Goal: Communication & Community: Connect with others

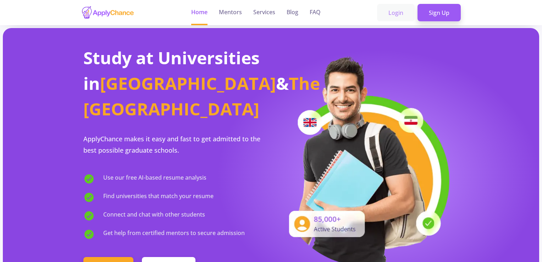
click at [394, 9] on link "Login" at bounding box center [396, 13] width 38 height 18
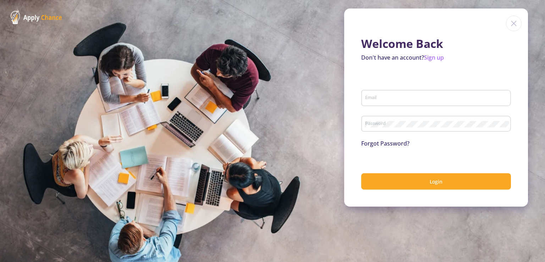
type input "[EMAIL_ADDRESS][DOMAIN_NAME]"
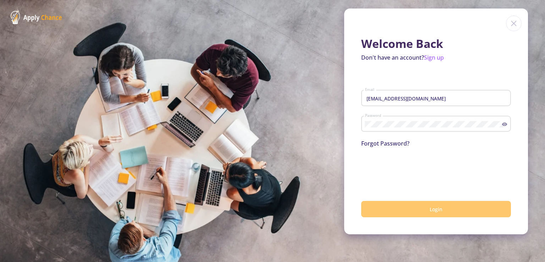
click at [392, 209] on button "Login" at bounding box center [436, 209] width 150 height 17
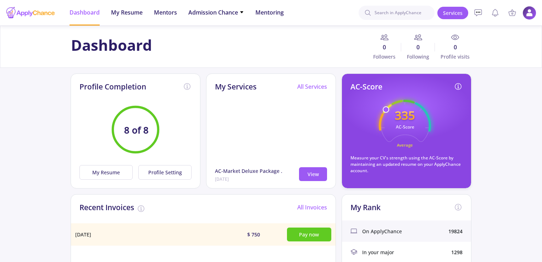
click at [528, 16] on img at bounding box center [529, 13] width 14 height 14
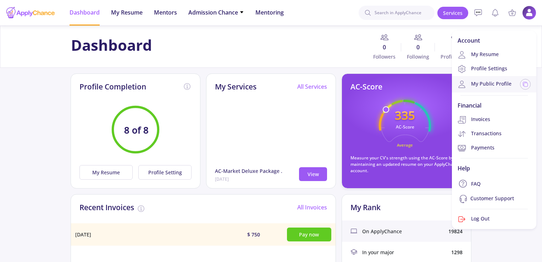
click at [489, 80] on link "My Public Profile" at bounding box center [484, 84] width 54 height 9
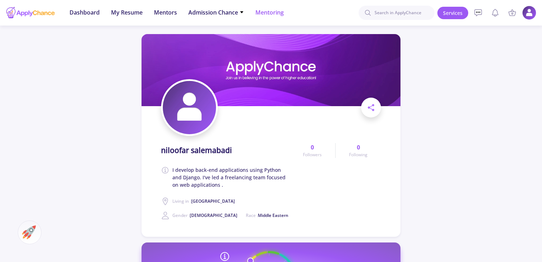
click at [264, 11] on span "Mentoring" at bounding box center [269, 12] width 28 height 9
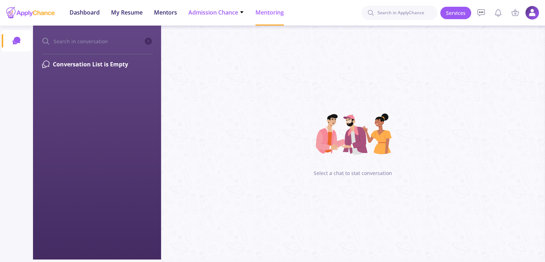
click at [237, 10] on span "Admission Chance" at bounding box center [216, 12] width 56 height 9
click at [230, 41] on link "With Minimum Requirements" at bounding box center [230, 36] width 84 height 13
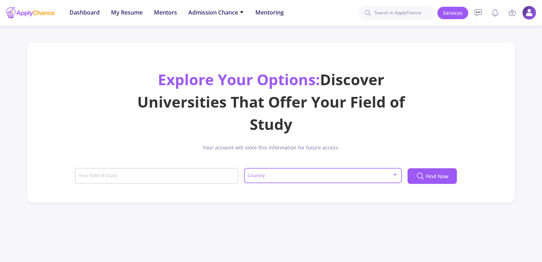
click at [259, 177] on span at bounding box center [320, 175] width 143 height 5
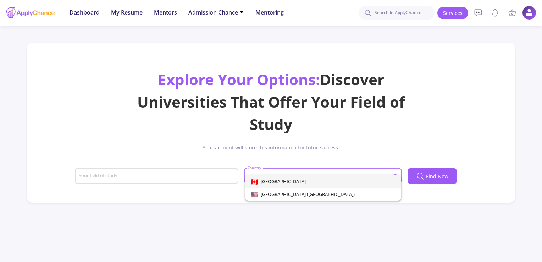
click at [289, 138] on div at bounding box center [271, 131] width 542 height 262
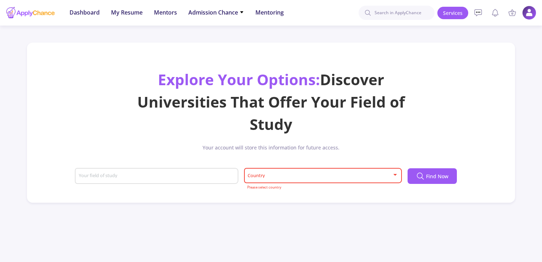
click at [263, 179] on div "Country" at bounding box center [322, 174] width 151 height 18
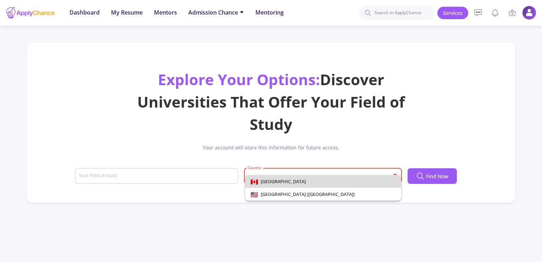
click at [266, 181] on span "[GEOGRAPHIC_DATA]" at bounding box center [282, 181] width 48 height 6
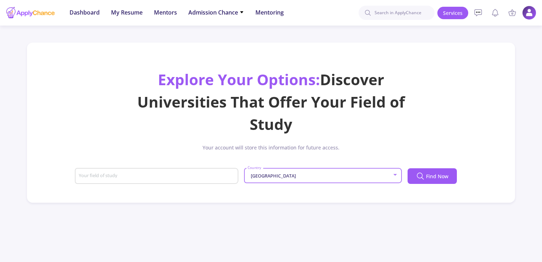
click at [189, 169] on div "Your field of study" at bounding box center [156, 174] width 157 height 18
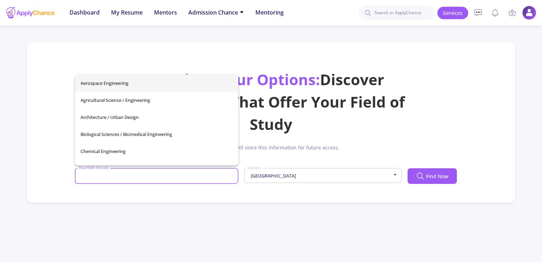
click at [193, 175] on input "Your field of study" at bounding box center [157, 176] width 158 height 6
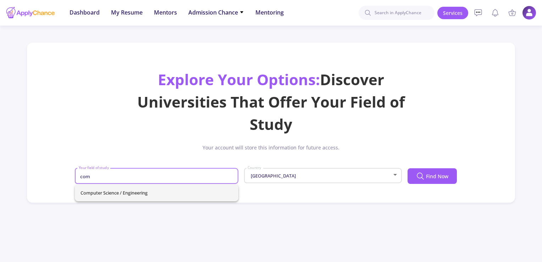
click at [160, 189] on span "Computer Science / Engineering" at bounding box center [156, 192] width 152 height 17
type input "Computer Science / Engineering"
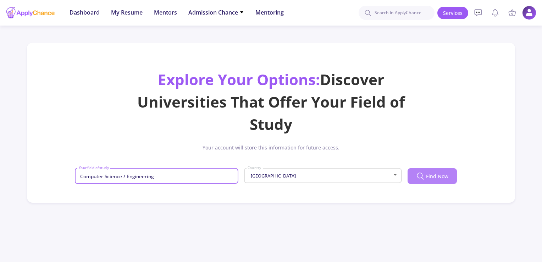
click at [421, 179] on icon at bounding box center [420, 176] width 9 height 9
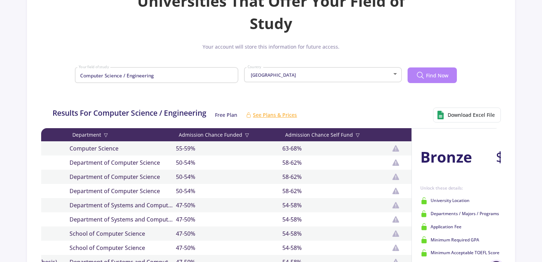
scroll to position [0, 356]
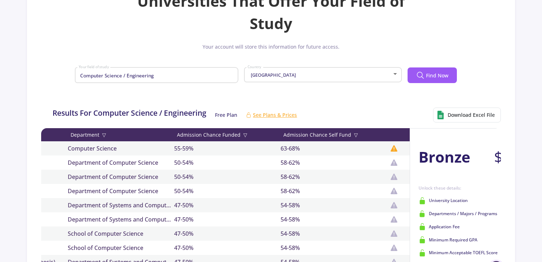
click at [396, 146] on icon at bounding box center [394, 148] width 9 height 9
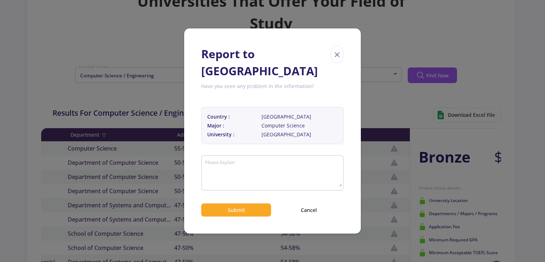
click at [337, 61] on span "×" at bounding box center [336, 54] width 13 height 17
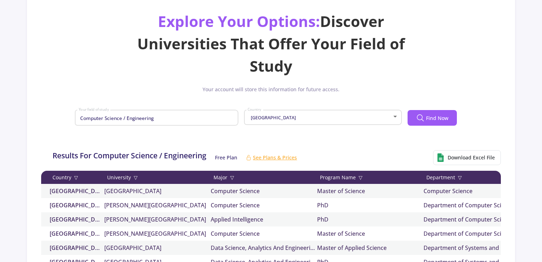
scroll to position [0, 0]
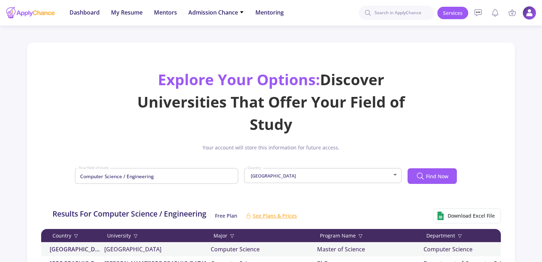
click at [529, 14] on img at bounding box center [529, 13] width 14 height 14
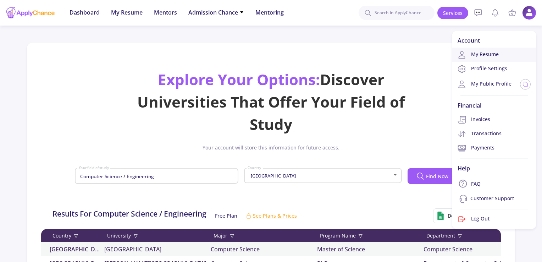
click at [481, 56] on link "My Resume" at bounding box center [494, 55] width 84 height 14
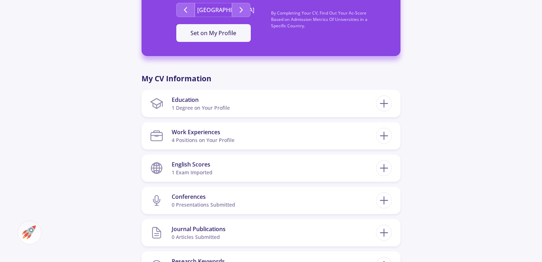
scroll to position [290, 0]
click at [291, 166] on section "English Scores 1 exam imported" at bounding box center [263, 168] width 226 height 22
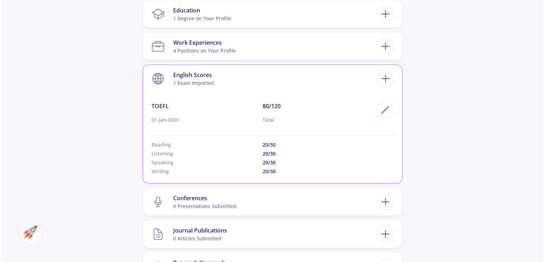
scroll to position [391, 0]
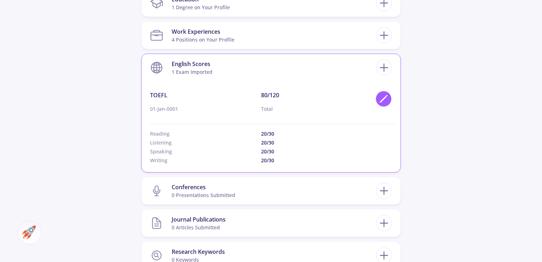
click at [388, 94] on icon at bounding box center [384, 99] width 10 height 10
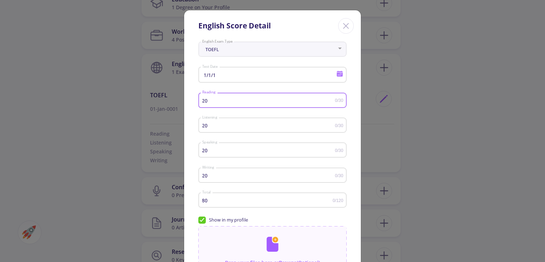
click at [214, 99] on input "20" at bounding box center [268, 100] width 133 height 5
type input "25"
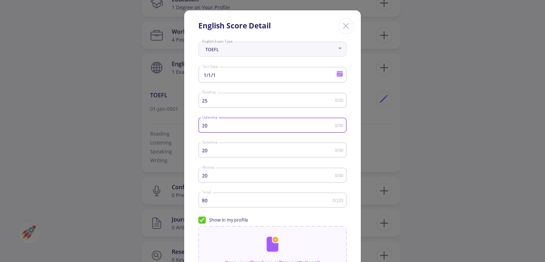
click at [225, 124] on input "20" at bounding box center [268, 125] width 133 height 5
type input "23"
click at [224, 176] on input "20" at bounding box center [268, 175] width 133 height 5
type input "25"
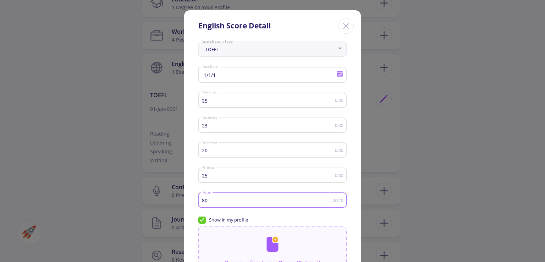
click at [213, 199] on input "80" at bounding box center [267, 199] width 131 height 5
type input "8"
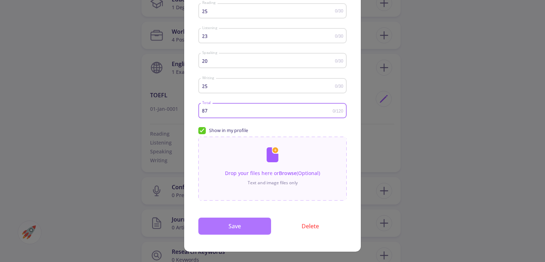
type input "87"
click at [248, 224] on button "Save" at bounding box center [234, 225] width 73 height 17
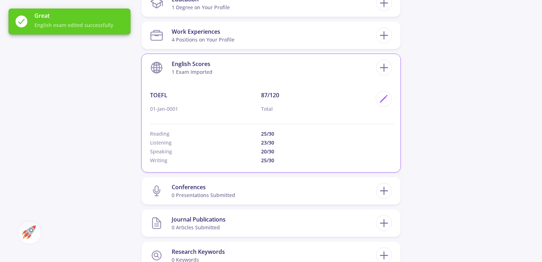
click at [385, 90] on div "English Scores 1 exam imported TOEFL 01-Jan-0001 87/120 Total Reading 25/30 Lis…" at bounding box center [270, 113] width 259 height 118
click at [385, 94] on icon at bounding box center [384, 99] width 10 height 10
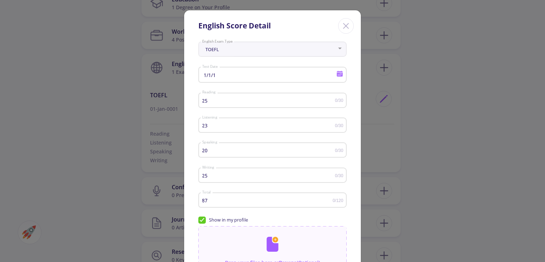
scroll to position [90, 0]
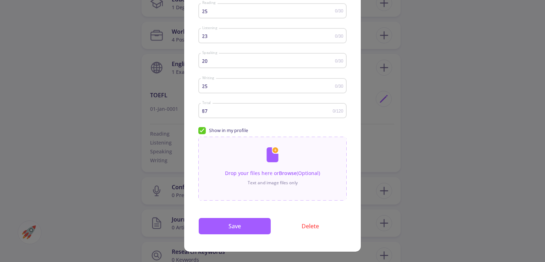
click at [201, 134] on div "Show in my profile" at bounding box center [272, 131] width 148 height 11
click at [201, 129] on span "Show in my profile" at bounding box center [223, 130] width 50 height 7
click at [201, 129] on input "Show in my profile" at bounding box center [200, 129] width 5 height 5
checkbox input "false"
click at [221, 224] on button "Save" at bounding box center [234, 225] width 73 height 17
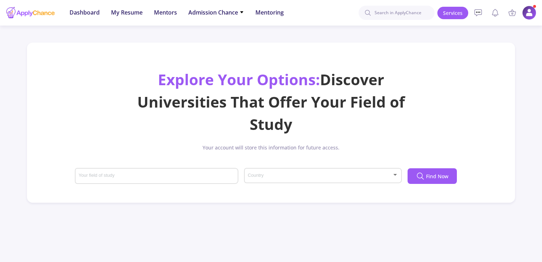
click at [316, 176] on span at bounding box center [320, 175] width 143 height 5
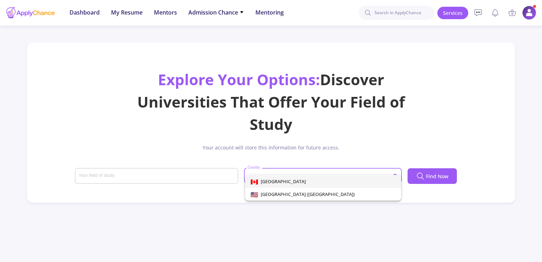
click at [292, 186] on span "[GEOGRAPHIC_DATA]" at bounding box center [323, 181] width 145 height 13
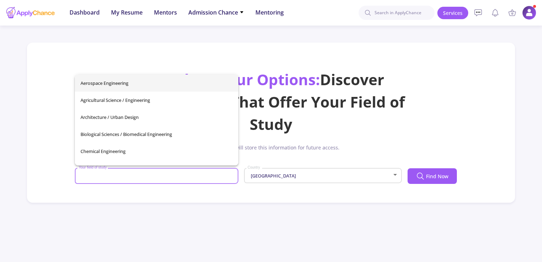
click at [191, 175] on input "Your field of study" at bounding box center [157, 176] width 158 height 6
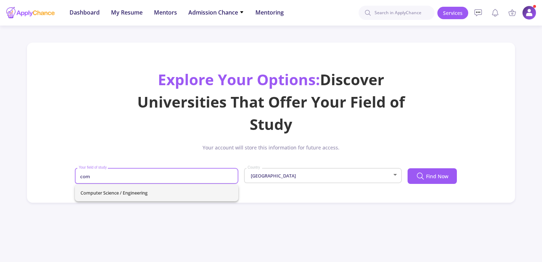
type input "com"
click at [170, 190] on div "Computer Science / Engineering" at bounding box center [156, 192] width 163 height 17
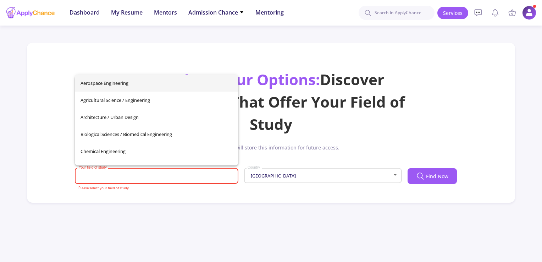
click at [113, 172] on div "Your field of study" at bounding box center [156, 174] width 157 height 18
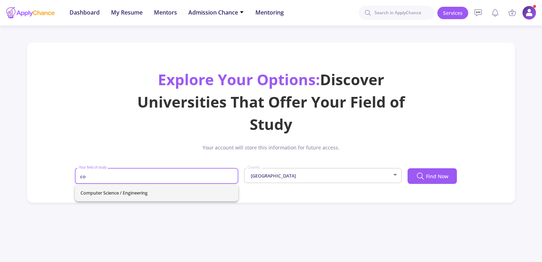
type input "co"
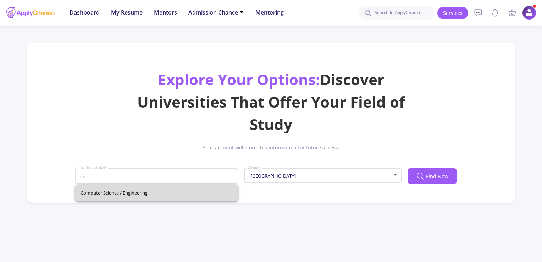
click at [140, 193] on div "Computer Science / Engineering" at bounding box center [156, 192] width 163 height 17
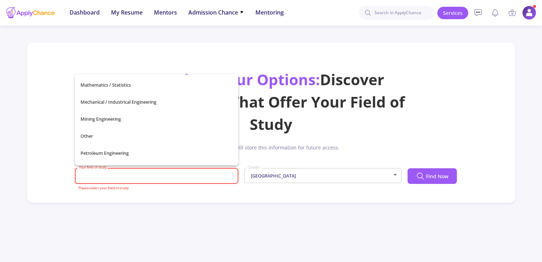
scroll to position [250, 0]
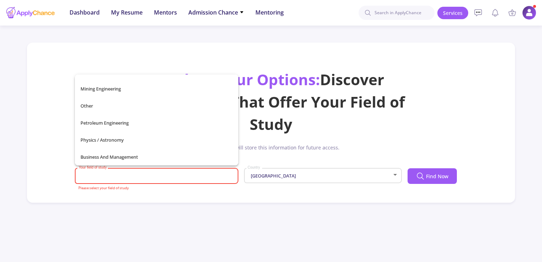
click at [118, 172] on div "Your field of study" at bounding box center [156, 174] width 157 height 18
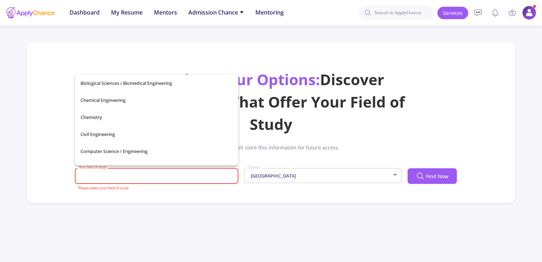
scroll to position [0, 0]
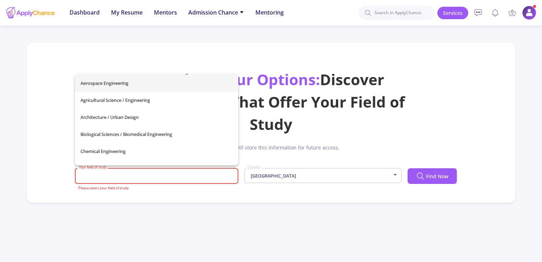
click at [301, 126] on div "Explore Your Options: Discover Universities That Offer Your Field of Study" at bounding box center [271, 101] width 274 height 67
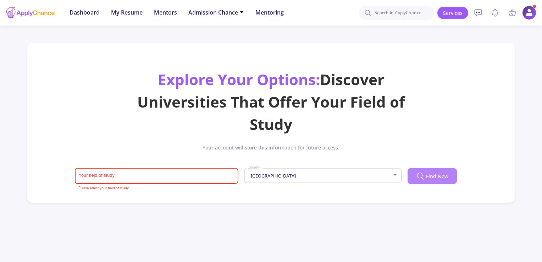
click at [430, 171] on button "Find Now" at bounding box center [431, 176] width 49 height 16
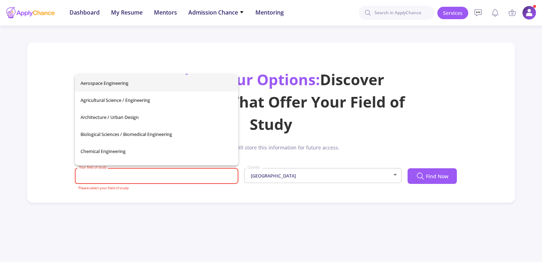
click at [158, 173] on input "Your field of study" at bounding box center [157, 176] width 158 height 6
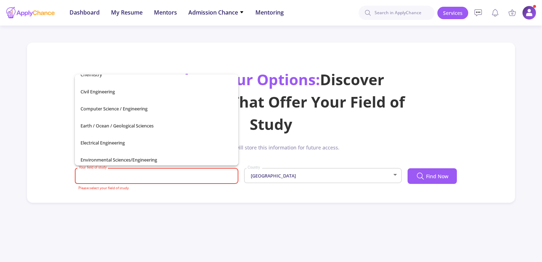
scroll to position [100, 0]
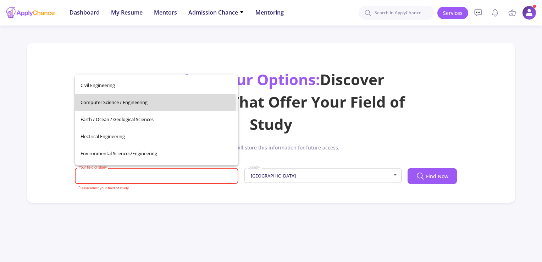
click at [145, 102] on span "Computer Science / Engineering" at bounding box center [156, 102] width 152 height 17
type input "Computer Science / Engineering"
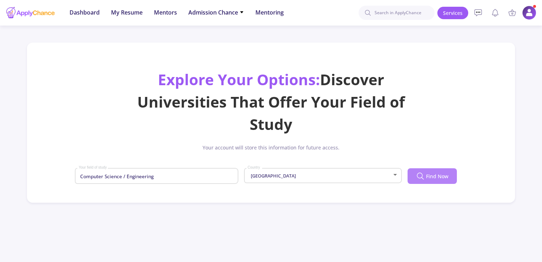
click at [419, 174] on icon at bounding box center [420, 176] width 9 height 9
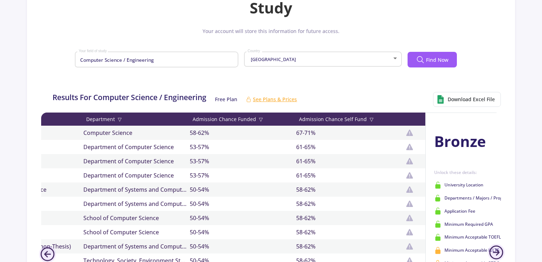
scroll to position [0, 356]
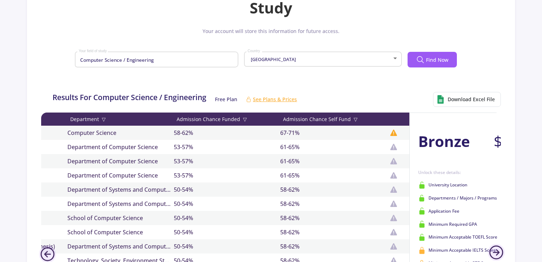
click at [396, 133] on icon at bounding box center [393, 132] width 7 height 6
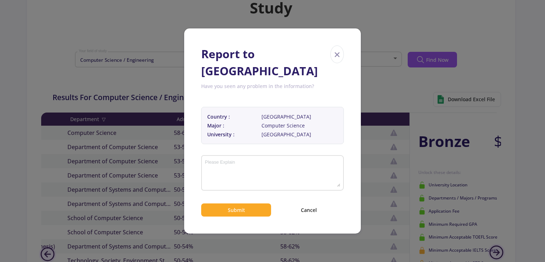
click at [330, 62] on span "×" at bounding box center [336, 54] width 13 height 17
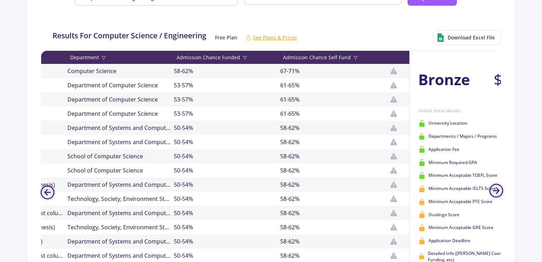
scroll to position [0, 0]
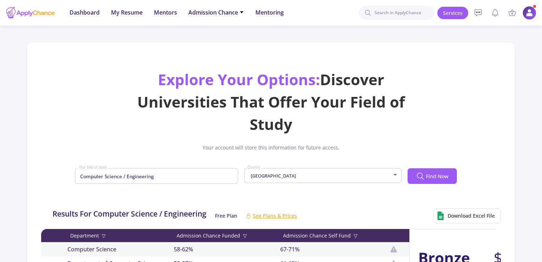
click at [526, 16] on img at bounding box center [529, 13] width 14 height 14
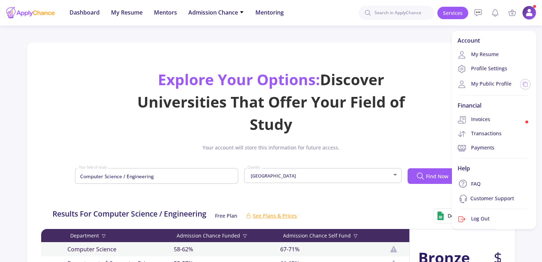
click at [379, 85] on div "Explore Your Options: Discover Universities That Offer Your Field of Study" at bounding box center [271, 101] width 274 height 67
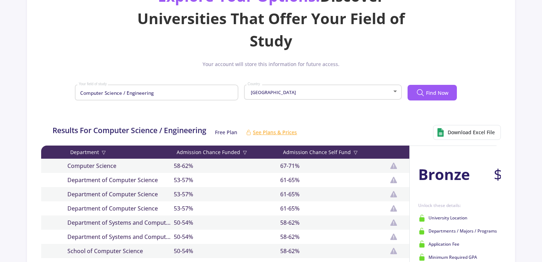
scroll to position [82, 0]
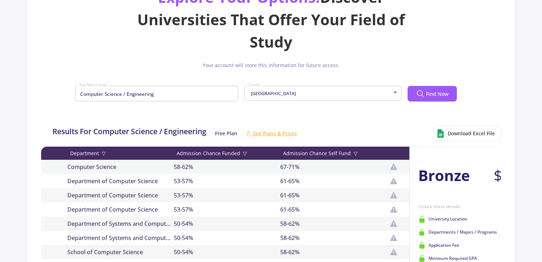
click at [351, 94] on div "[GEOGRAPHIC_DATA]" at bounding box center [319, 93] width 145 height 5
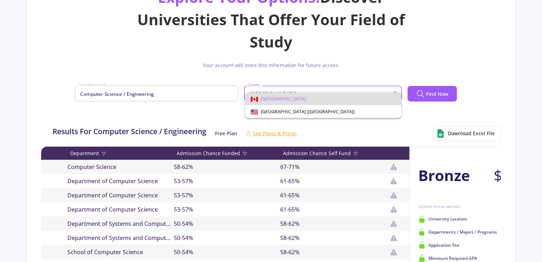
click at [342, 118] on div at bounding box center [271, 131] width 542 height 262
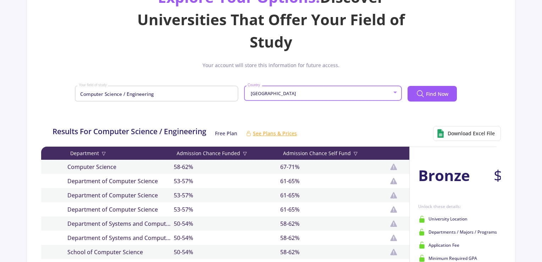
click at [369, 95] on div "[GEOGRAPHIC_DATA]" at bounding box center [319, 93] width 145 height 5
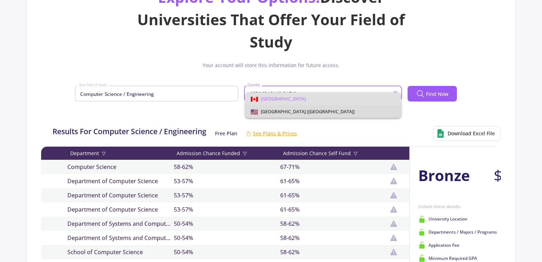
click at [362, 111] on span "[GEOGRAPHIC_DATA] ([GEOGRAPHIC_DATA])" at bounding box center [323, 111] width 145 height 13
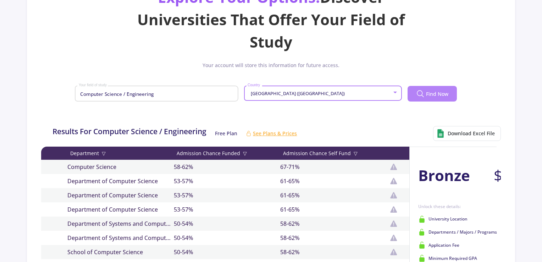
click at [427, 91] on span "Find Now" at bounding box center [437, 93] width 22 height 7
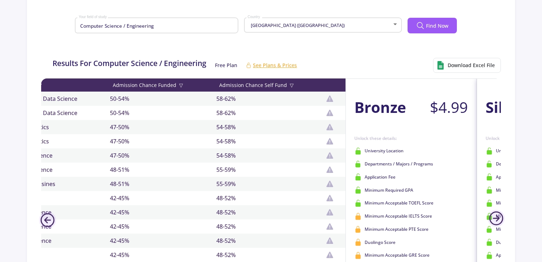
scroll to position [0, 0]
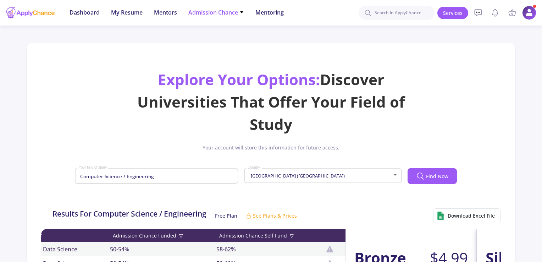
click at [239, 11] on span "Admission Chance" at bounding box center [216, 12] width 56 height 9
click at [165, 16] on span "Mentors" at bounding box center [165, 12] width 23 height 9
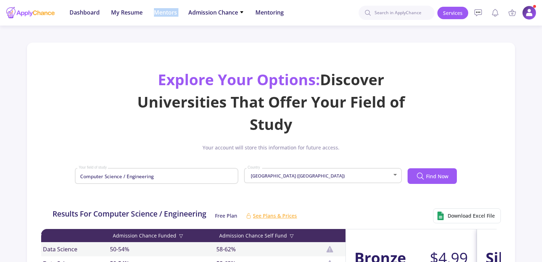
click at [165, 16] on span "Mentors" at bounding box center [165, 12] width 23 height 9
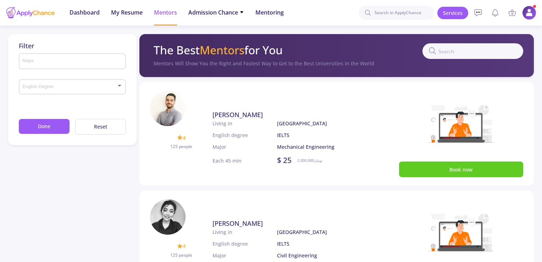
click at [93, 57] on div "Major" at bounding box center [72, 60] width 100 height 18
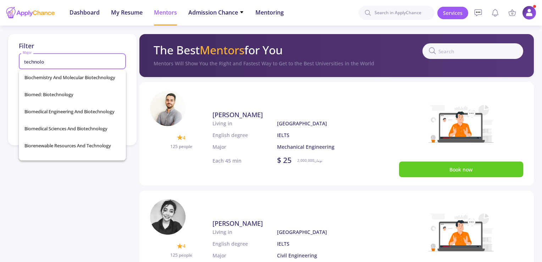
scroll to position [98, 0]
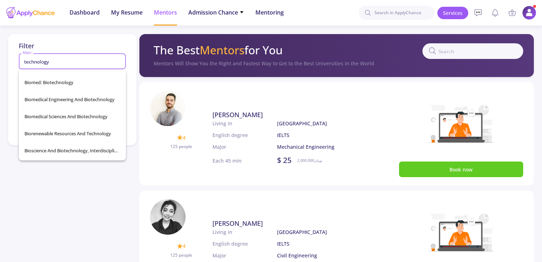
type input "Agricultural Technology Management"
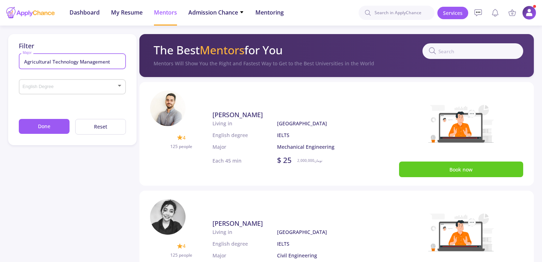
click at [111, 58] on input "Agricultural Technology Management" at bounding box center [73, 61] width 102 height 6
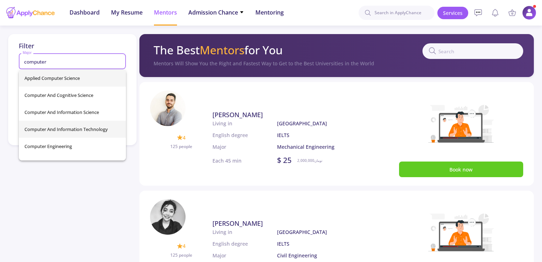
type input "computer"
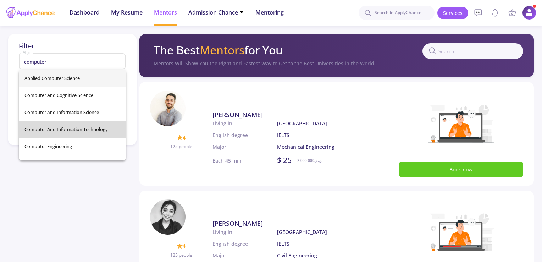
click at [96, 126] on div "Applied Computer Science Computer And Cognitive Science Computer and Informatio…" at bounding box center [72, 114] width 107 height 91
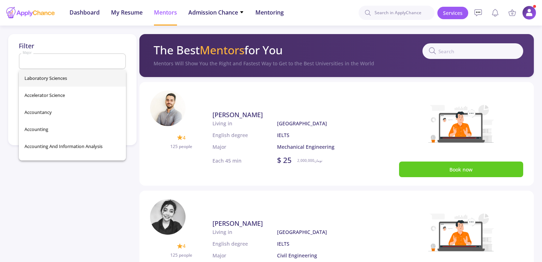
click at [52, 60] on input "Major" at bounding box center [73, 61] width 102 height 6
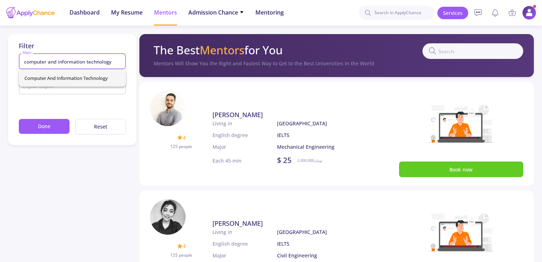
type input "computer and information technology"
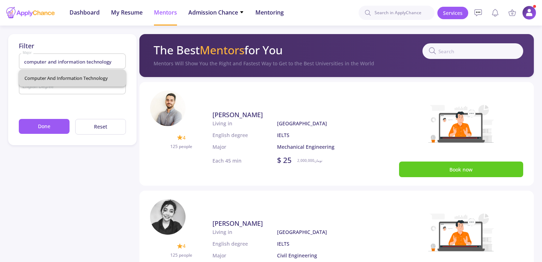
click at [68, 80] on div "Computer And Information Technology" at bounding box center [72, 77] width 107 height 17
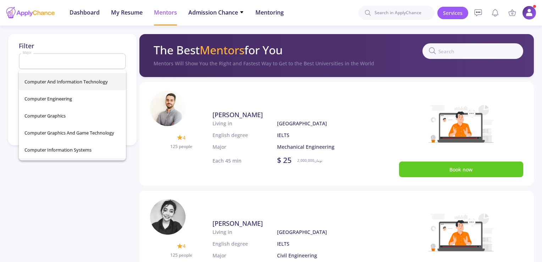
scroll to position [9523, 0]
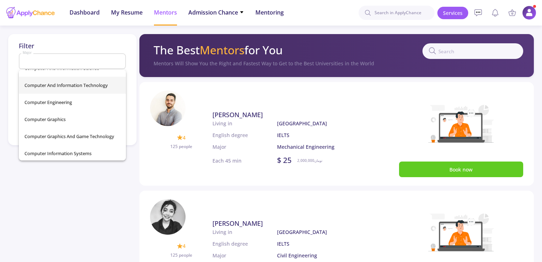
click at [77, 82] on span "Computer And Information Technology" at bounding box center [72, 85] width 96 height 17
type input "Computer And Information Technology"
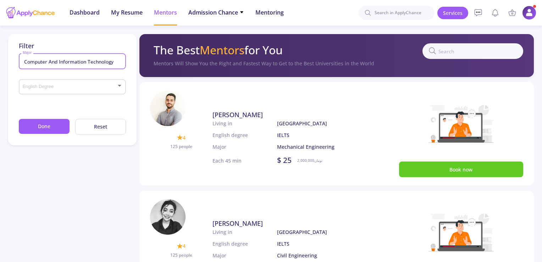
click at [77, 82] on div "English Degree" at bounding box center [72, 86] width 100 height 18
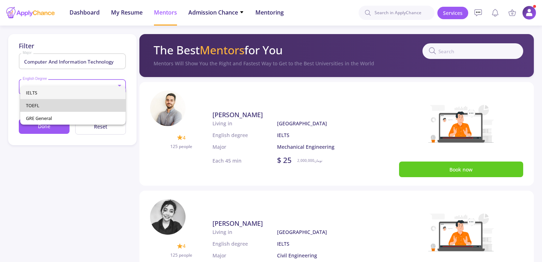
click at [53, 100] on span "TOEFL" at bounding box center [73, 105] width 94 height 13
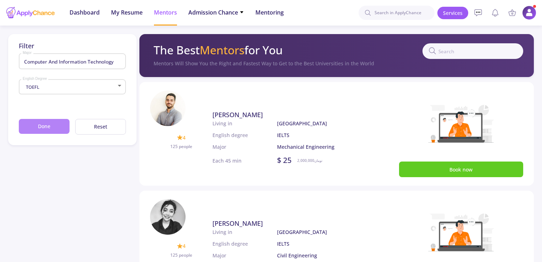
click at [50, 125] on button "Done" at bounding box center [44, 126] width 51 height 15
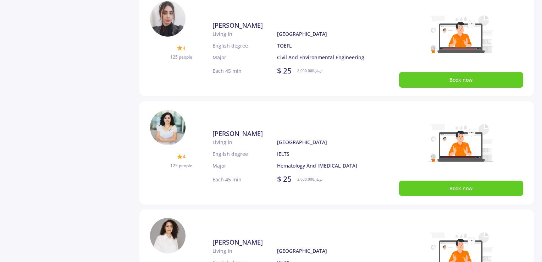
scroll to position [0, 0]
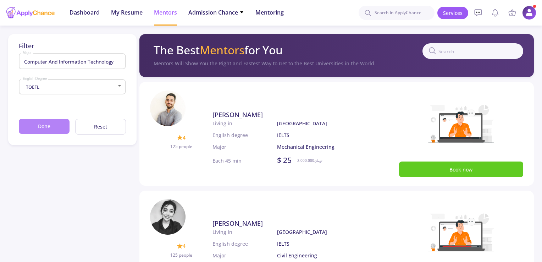
click at [34, 122] on button "Done" at bounding box center [44, 126] width 51 height 15
click at [463, 52] on input "text" at bounding box center [472, 51] width 101 height 16
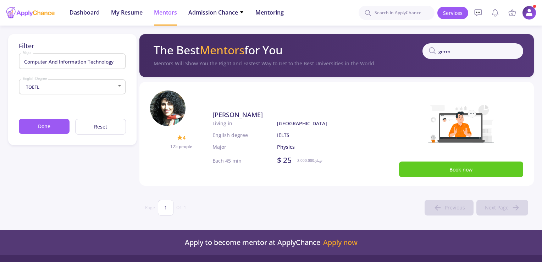
click at [447, 50] on input "germ" at bounding box center [472, 51] width 101 height 16
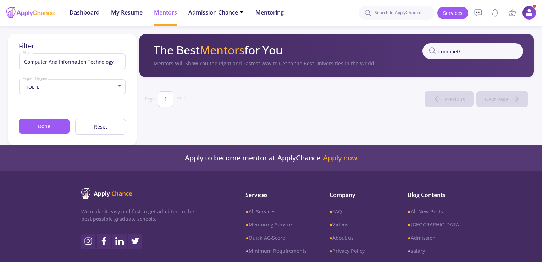
drag, startPoint x: 466, startPoint y: 51, endPoint x: 461, endPoint y: 51, distance: 5.0
click at [461, 51] on input "compuet\" at bounding box center [472, 51] width 101 height 16
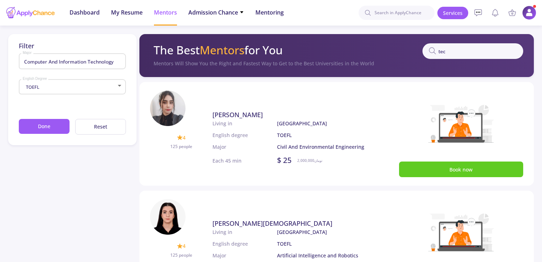
type input "tech"
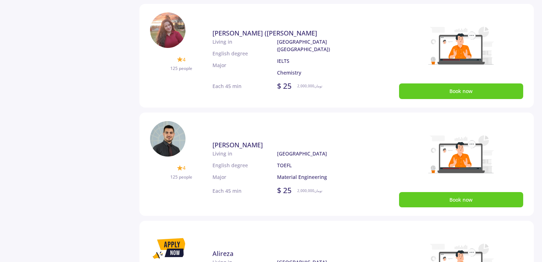
scroll to position [297, 0]
